Goal: Entertainment & Leisure: Consume media (video, audio)

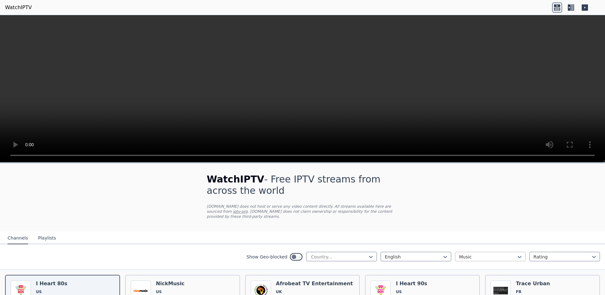
click at [469, 258] on div at bounding box center [487, 257] width 57 height 6
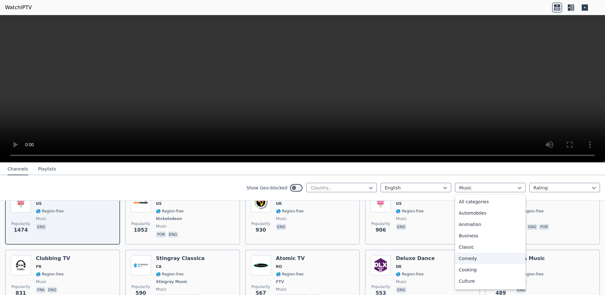
click at [469, 261] on div "Comedy" at bounding box center [490, 258] width 71 height 11
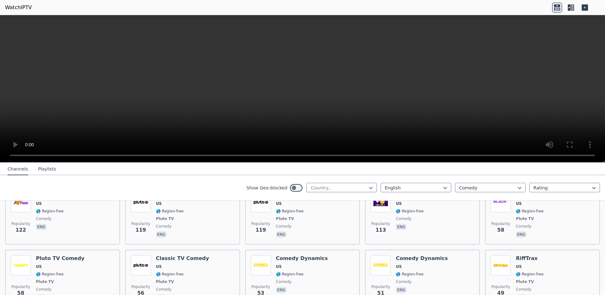
scroll to position [132, 0]
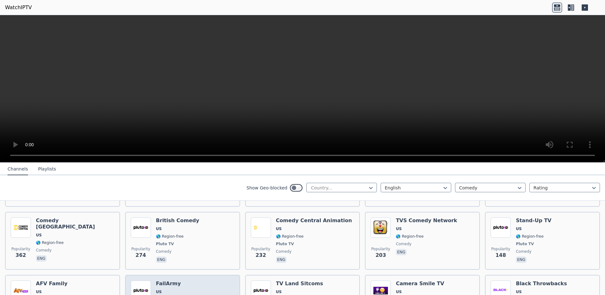
click at [215, 95] on video at bounding box center [302, 88] width 605 height 147
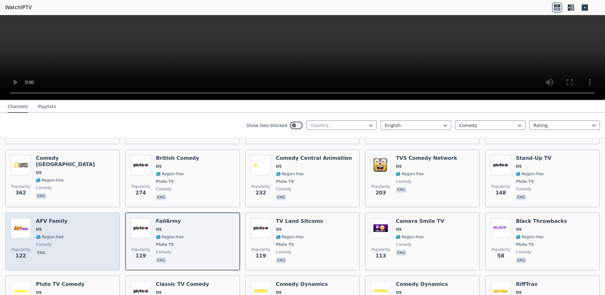
click at [34, 218] on div "Popularity 122 AFV Family US 🌎 Region-free comedy eng" at bounding box center [63, 241] width 104 height 47
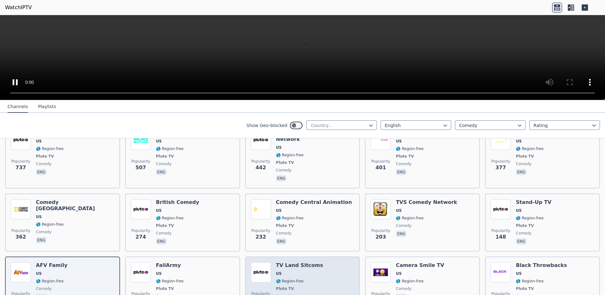
scroll to position [0, 0]
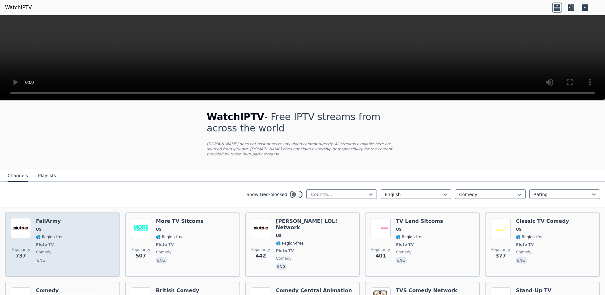
click at [47, 255] on div "FailArmy US 🌎 Region-free Pluto TV comedy eng" at bounding box center [50, 244] width 28 height 53
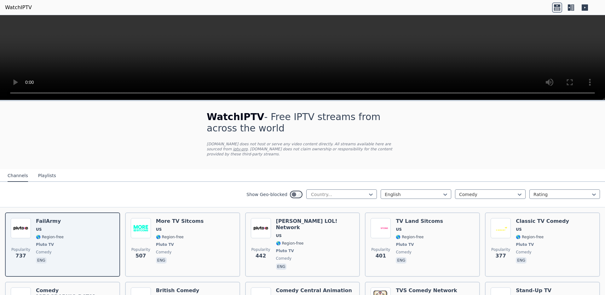
click at [232, 36] on video at bounding box center [302, 57] width 605 height 85
